Goal: Task Accomplishment & Management: Use online tool/utility

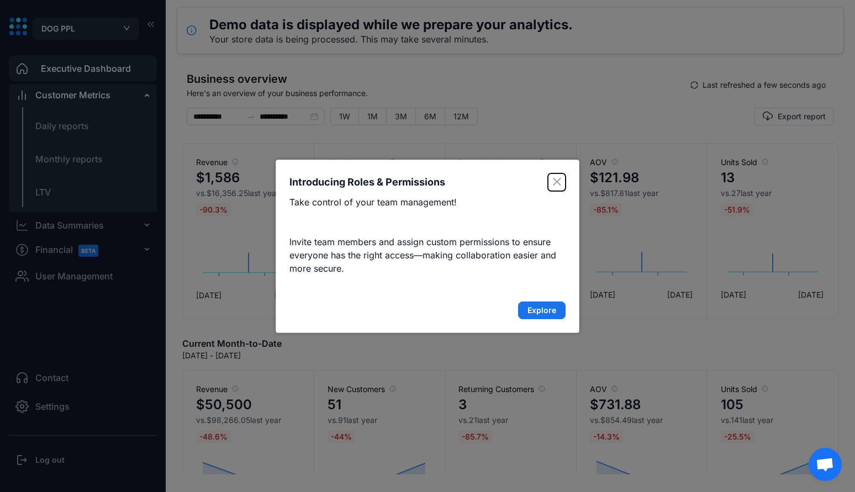
click at [562, 184] on button "Close" at bounding box center [557, 182] width 18 height 18
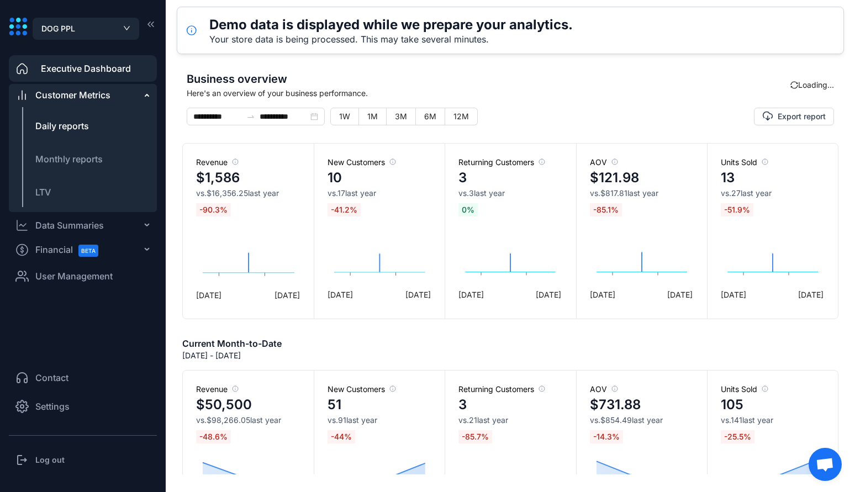
click at [80, 118] on li "Daily reports" at bounding box center [83, 126] width 148 height 27
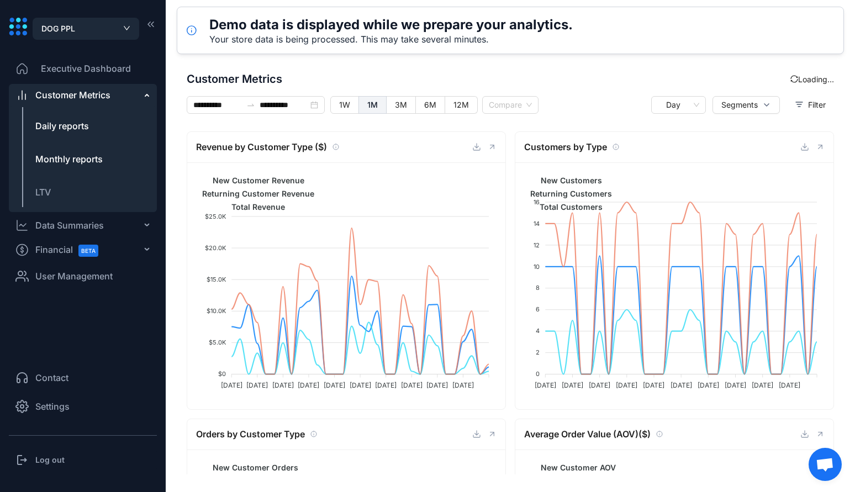
click at [70, 159] on span "Monthly reports" at bounding box center [68, 158] width 67 height 11
type input "**********"
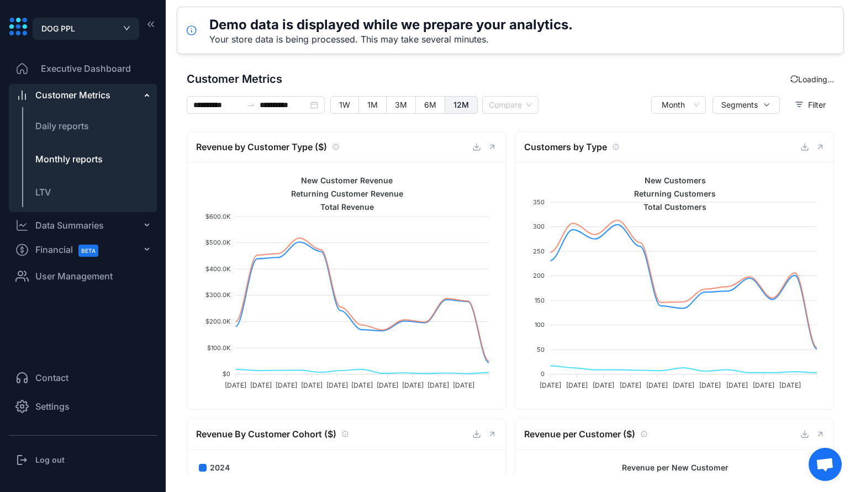
click at [89, 276] on span "User Management" at bounding box center [73, 275] width 77 height 13
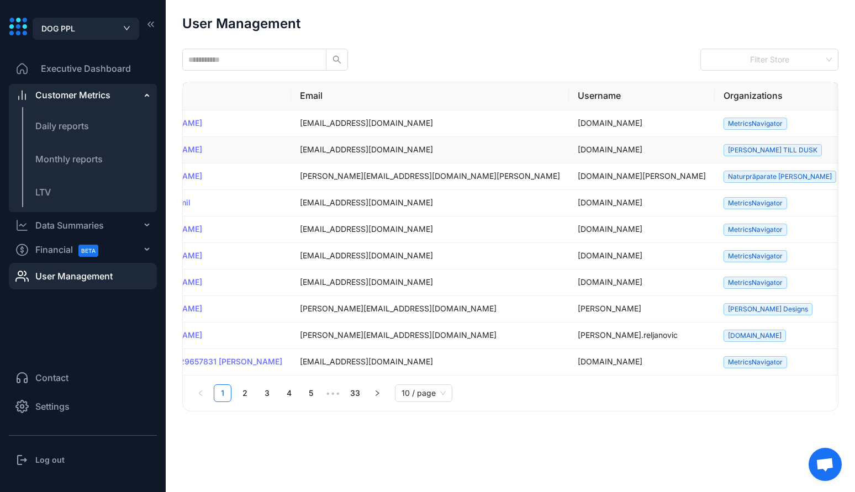
scroll to position [0, 186]
